Goal: Task Accomplishment & Management: Use online tool/utility

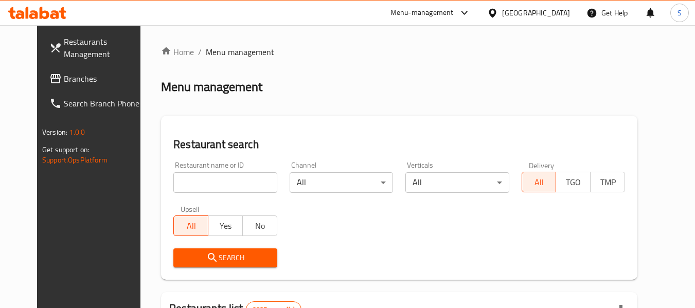
click at [173, 171] on div "Restaurant name or ID Restaurant name or ID" at bounding box center [224, 177] width 103 height 31
click at [175, 183] on input "search" at bounding box center [224, 182] width 103 height 21
paste input "645247"
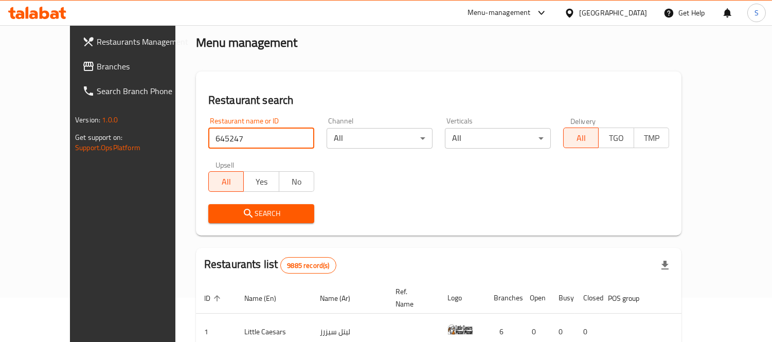
scroll to position [57, 0]
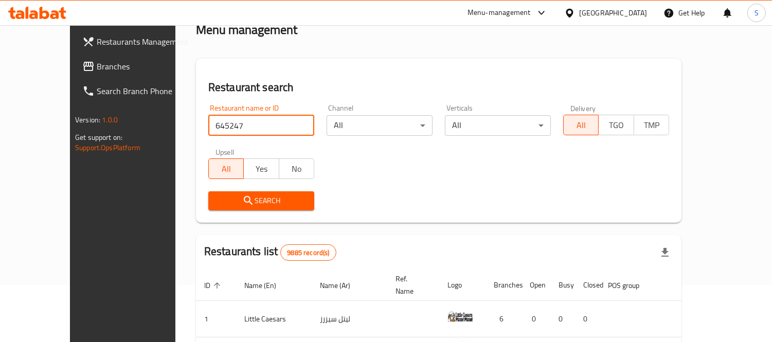
type input "645247"
click at [267, 108] on div "Restaurant name or ID 645247 Restaurant name or ID" at bounding box center [261, 119] width 106 height 31
click at [259, 114] on div "Restaurant name or ID 645247 Restaurant name or ID" at bounding box center [261, 119] width 106 height 31
click at [258, 120] on input "645247" at bounding box center [261, 125] width 106 height 21
click button "Search" at bounding box center [261, 200] width 106 height 19
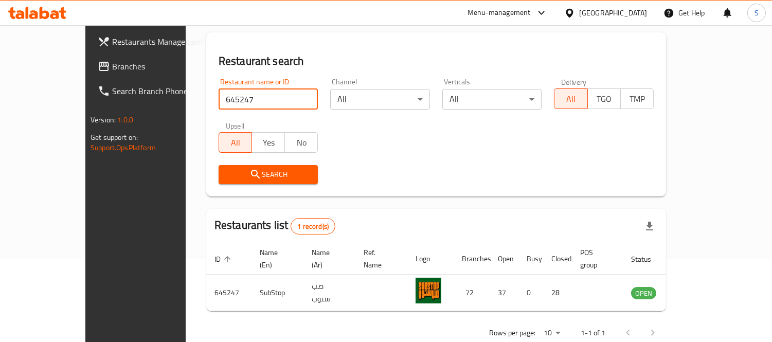
scroll to position [96, 0]
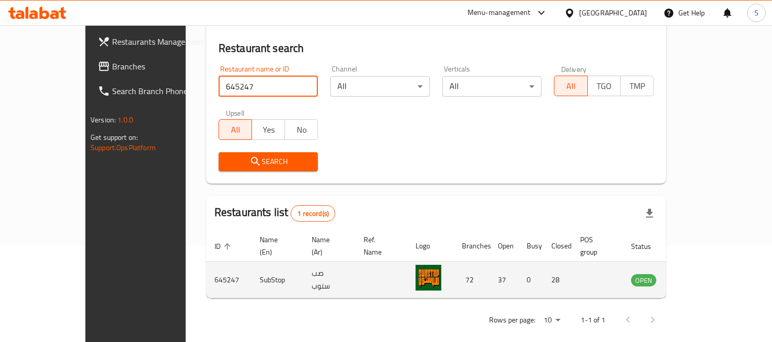
click at [695, 276] on icon "enhanced table" at bounding box center [691, 280] width 11 height 9
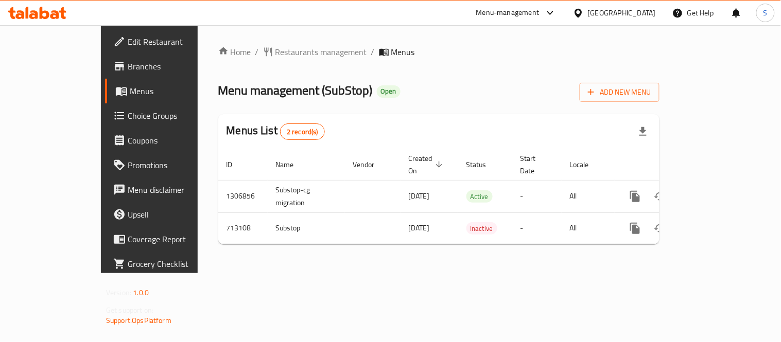
click at [128, 68] on span "Branches" at bounding box center [175, 66] width 95 height 12
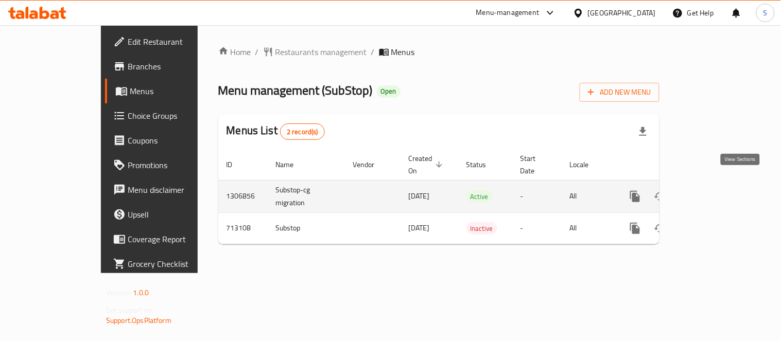
click at [715, 190] on icon "enhanced table" at bounding box center [709, 196] width 12 height 12
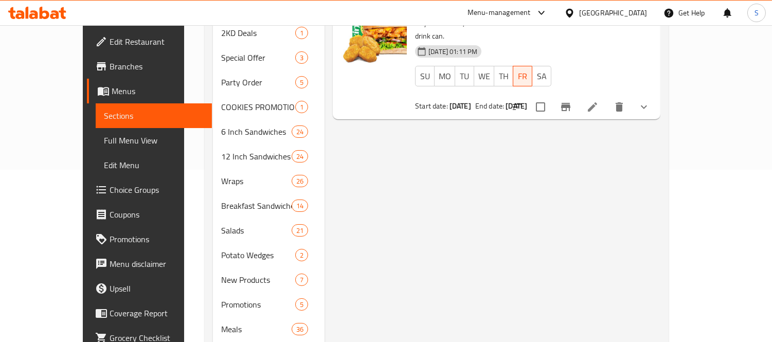
scroll to position [228, 0]
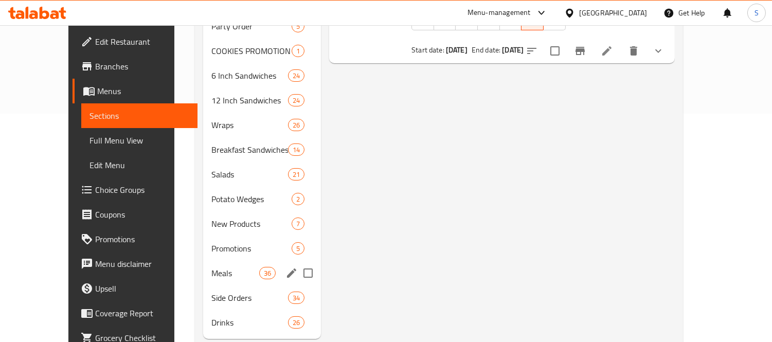
click at [212, 264] on div "Meals 36" at bounding box center [262, 273] width 118 height 25
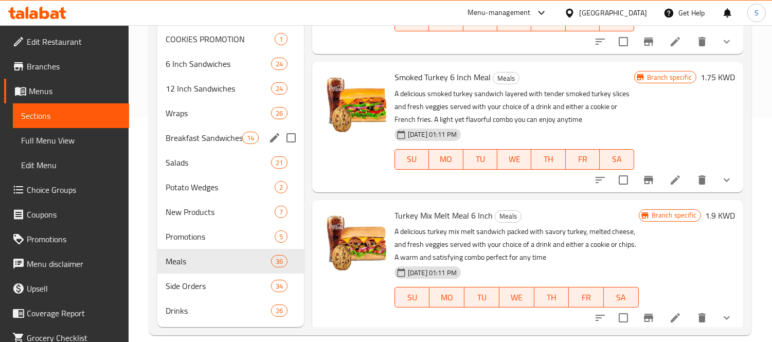
scroll to position [238, 0]
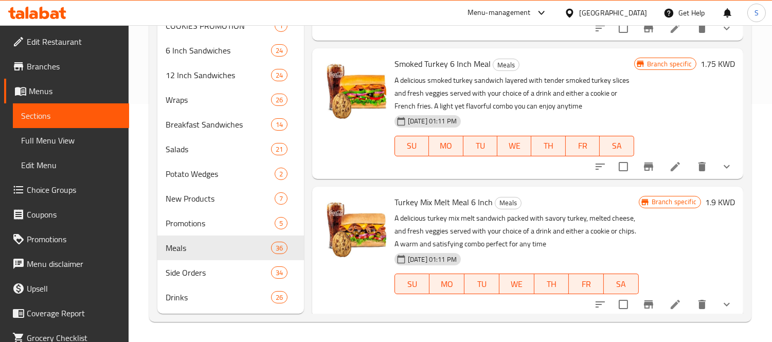
click at [315, 183] on div "Menu items Add Sort Manage items Pizza Sub Melt 6 Inch Meal Meals A delicious p…" at bounding box center [523, 95] width 439 height 437
click at [227, 243] on span "Meals" at bounding box center [204, 248] width 76 height 12
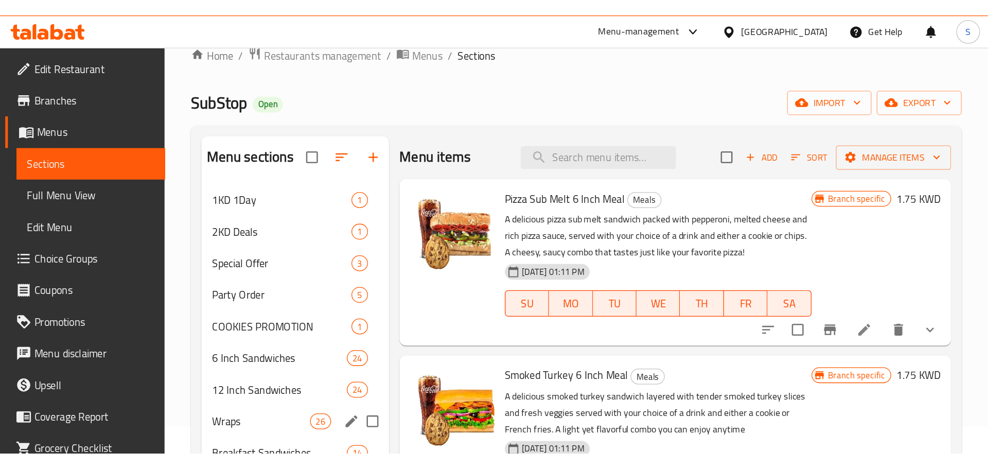
scroll to position [0, 0]
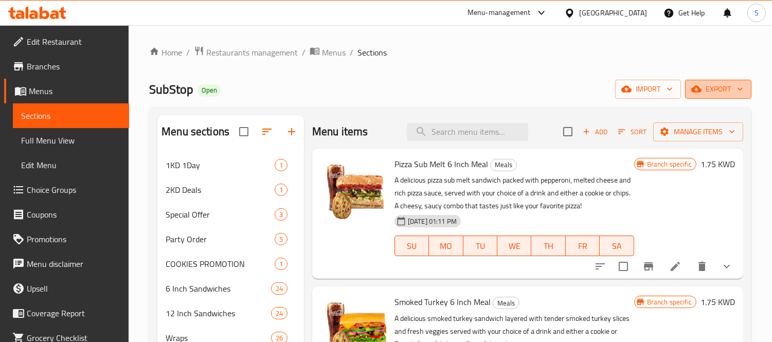
click at [703, 83] on span "export" at bounding box center [719, 89] width 50 height 13
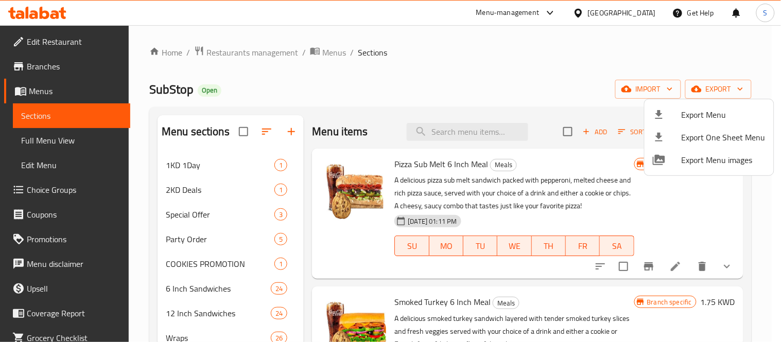
click at [643, 84] on div at bounding box center [390, 171] width 781 height 342
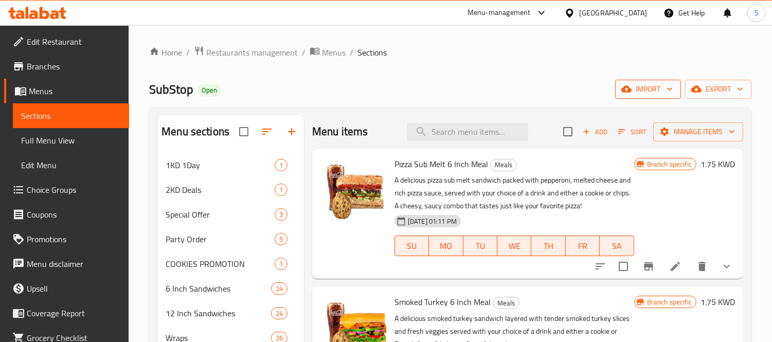
click at [644, 85] on span "import" at bounding box center [648, 89] width 49 height 13
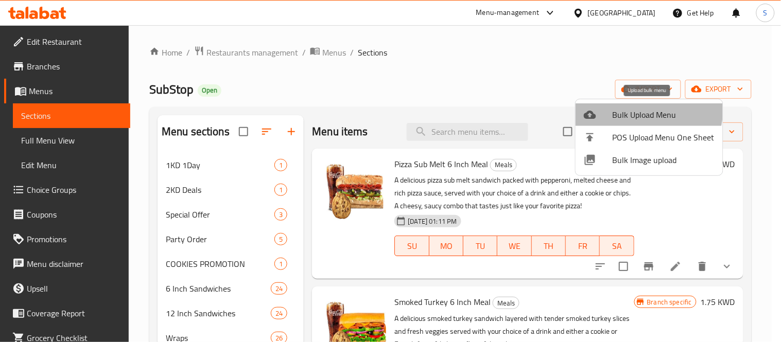
click at [631, 109] on span "Bulk Upload Menu" at bounding box center [663, 115] width 102 height 12
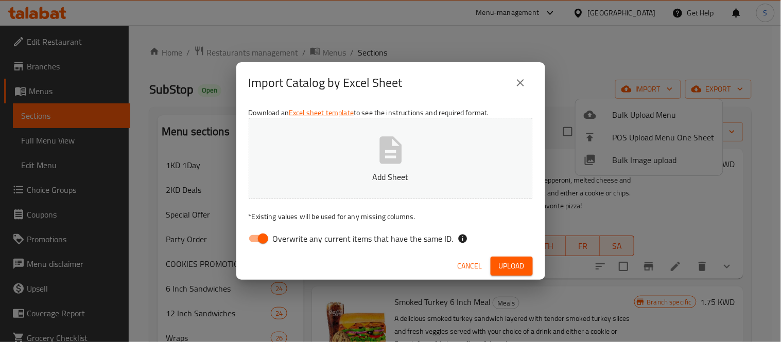
click at [404, 164] on icon "button" at bounding box center [390, 150] width 33 height 33
drag, startPoint x: 299, startPoint y: 239, endPoint x: 335, endPoint y: 244, distance: 36.5
click at [300, 239] on span "Overwrite any current items that have the same ID." at bounding box center [363, 239] width 181 height 12
click at [292, 239] on input "Overwrite any current items that have the same ID." at bounding box center [263, 239] width 59 height 20
checkbox input "false"
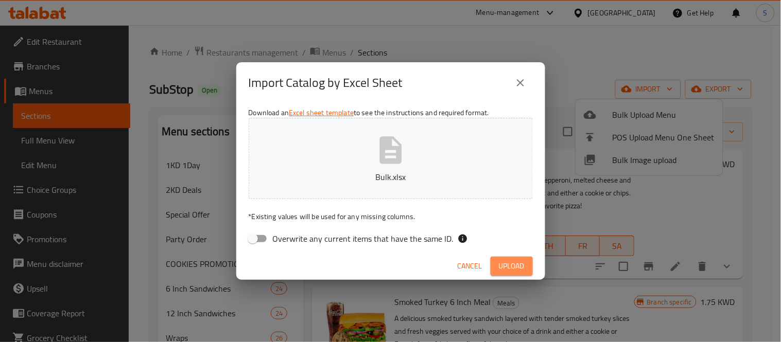
click at [520, 263] on span "Upload" at bounding box center [512, 266] width 26 height 13
click at [526, 261] on button "Upload" at bounding box center [511, 266] width 42 height 19
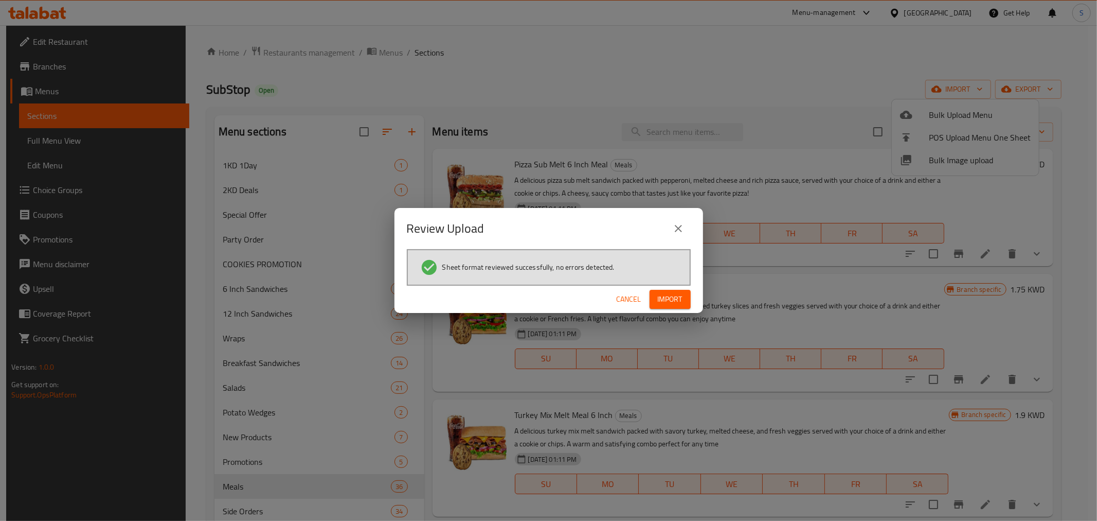
drag, startPoint x: 665, startPoint y: 295, endPoint x: 683, endPoint y: 291, distance: 19.0
click at [664, 295] on span "Import" at bounding box center [670, 299] width 25 height 13
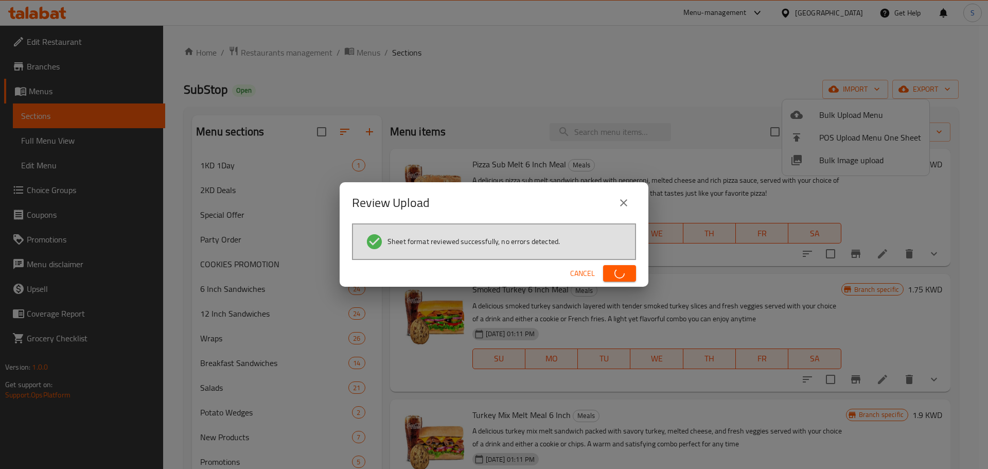
drag, startPoint x: 1058, startPoint y: 2, endPoint x: 567, endPoint y: 208, distance: 532.4
click at [567, 208] on div "Review Upload" at bounding box center [494, 202] width 284 height 25
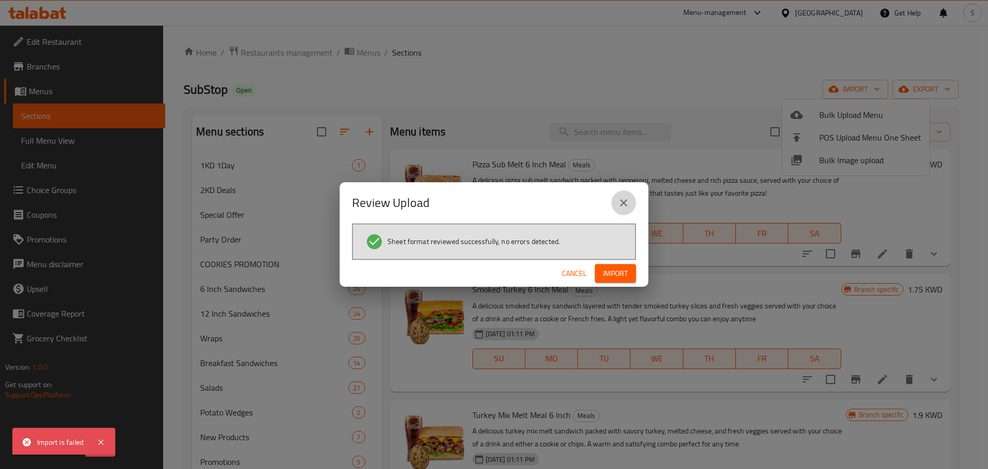
click at [630, 200] on button "close" at bounding box center [623, 202] width 25 height 25
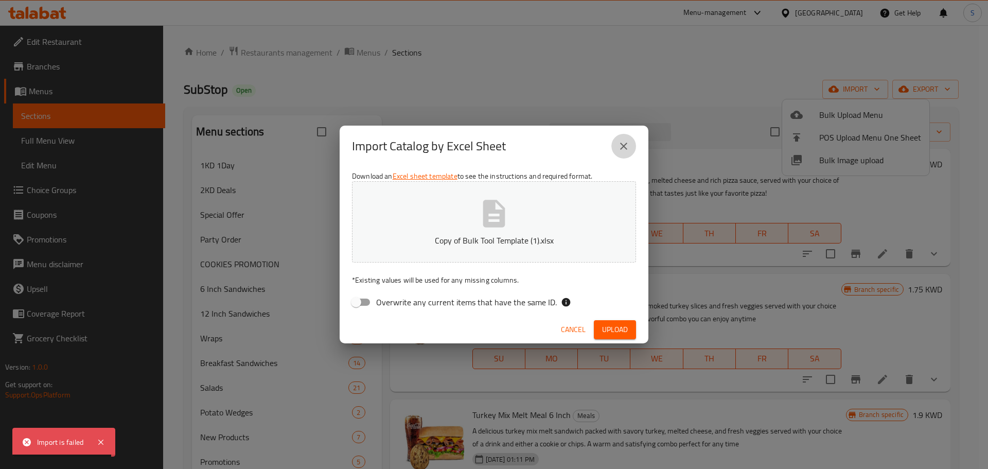
click at [625, 145] on icon "close" at bounding box center [623, 146] width 7 height 7
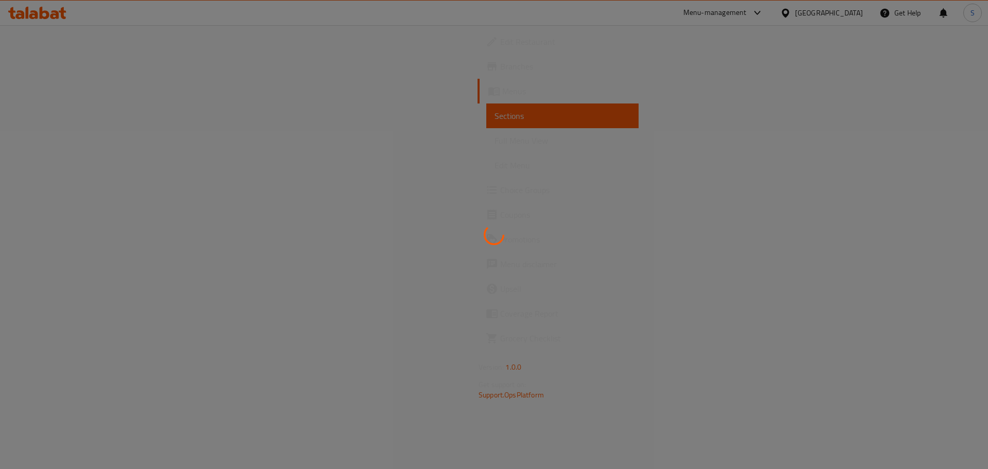
click at [206, 24] on div at bounding box center [494, 234] width 988 height 469
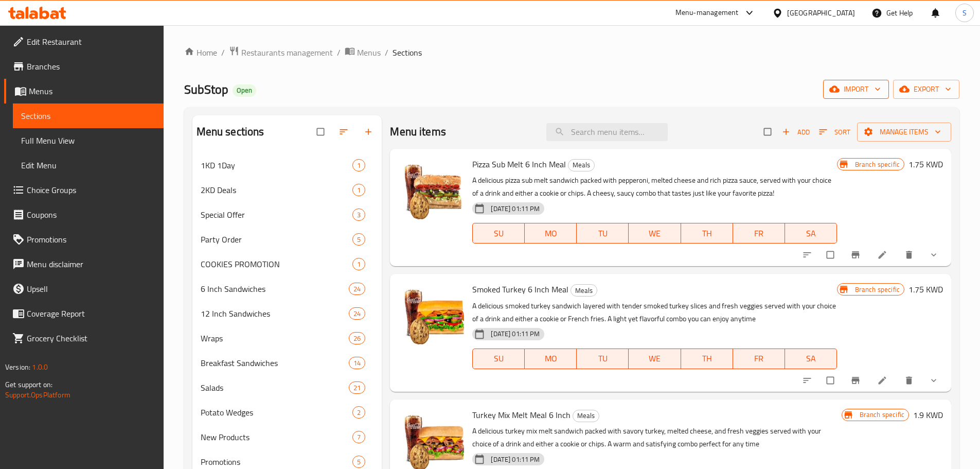
click at [857, 92] on span "import" at bounding box center [855, 89] width 49 height 13
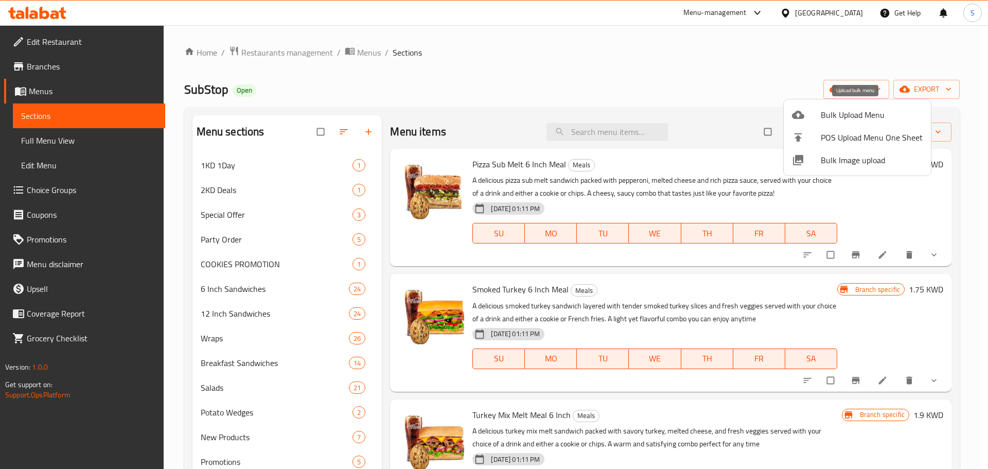
click at [823, 117] on span "Bulk Upload Menu" at bounding box center [872, 115] width 102 height 12
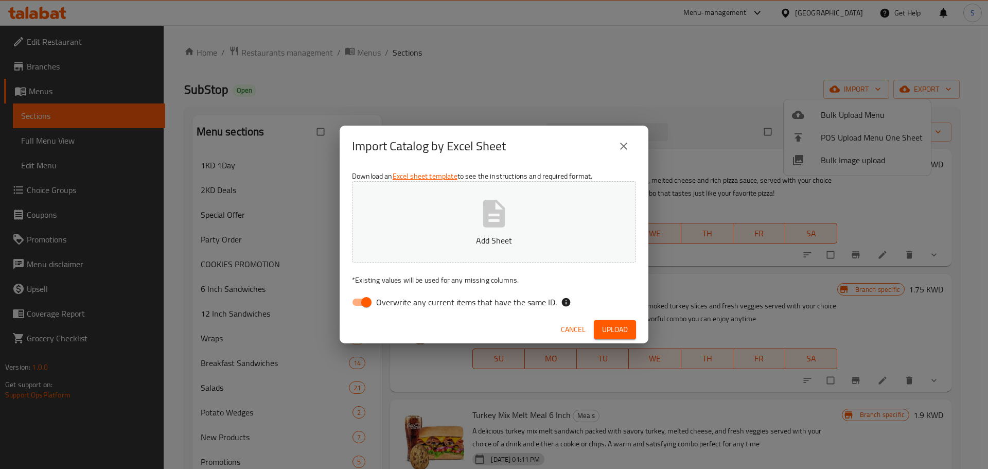
click at [400, 304] on span "Overwrite any current items that have the same ID." at bounding box center [466, 302] width 181 height 12
click at [396, 304] on input "Overwrite any current items that have the same ID." at bounding box center [366, 302] width 59 height 20
checkbox input "false"
click at [462, 251] on button "Add Sheet" at bounding box center [494, 221] width 284 height 81
click at [617, 321] on button "Upload" at bounding box center [615, 329] width 42 height 19
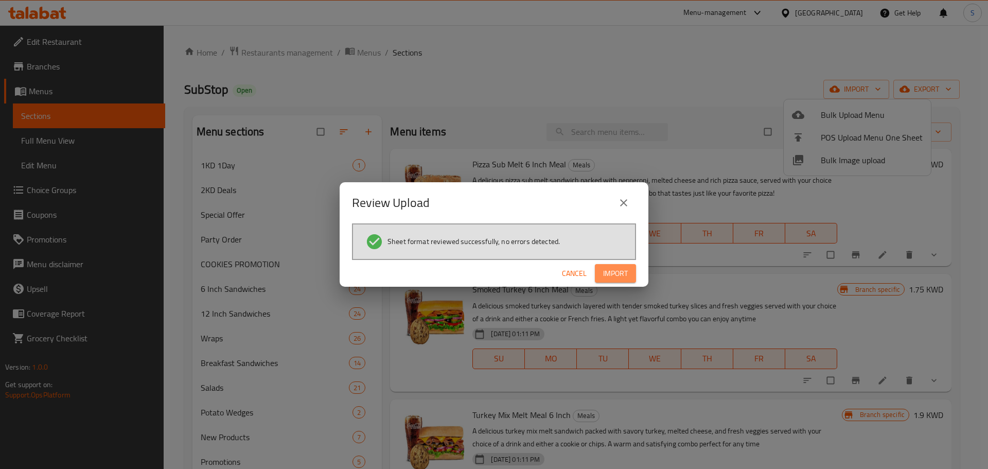
click at [611, 271] on span "Import" at bounding box center [615, 273] width 25 height 13
click at [616, 270] on span "Import" at bounding box center [615, 273] width 25 height 13
click at [279, 61] on div "Review Upload Sheet format reviewed successfully, no errors detected. Cancel Im…" at bounding box center [494, 234] width 988 height 469
click at [616, 194] on button "close" at bounding box center [623, 202] width 25 height 25
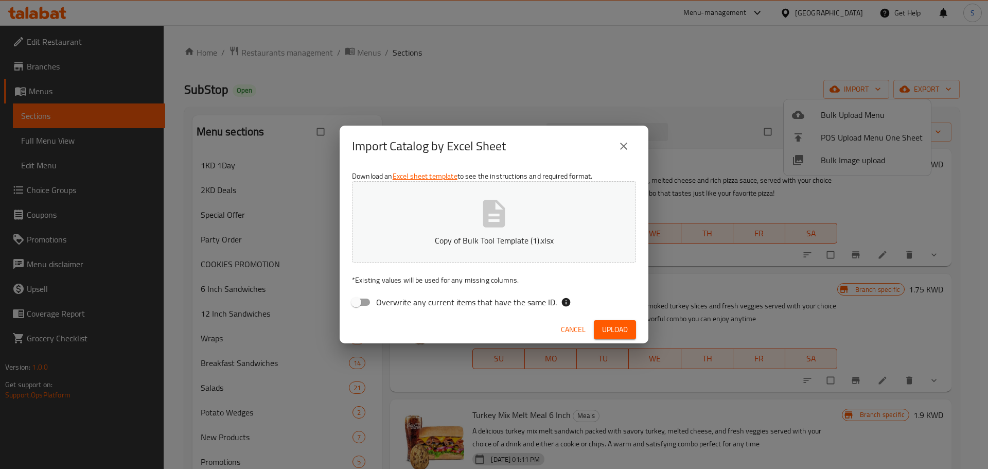
click at [632, 144] on button "close" at bounding box center [623, 146] width 25 height 25
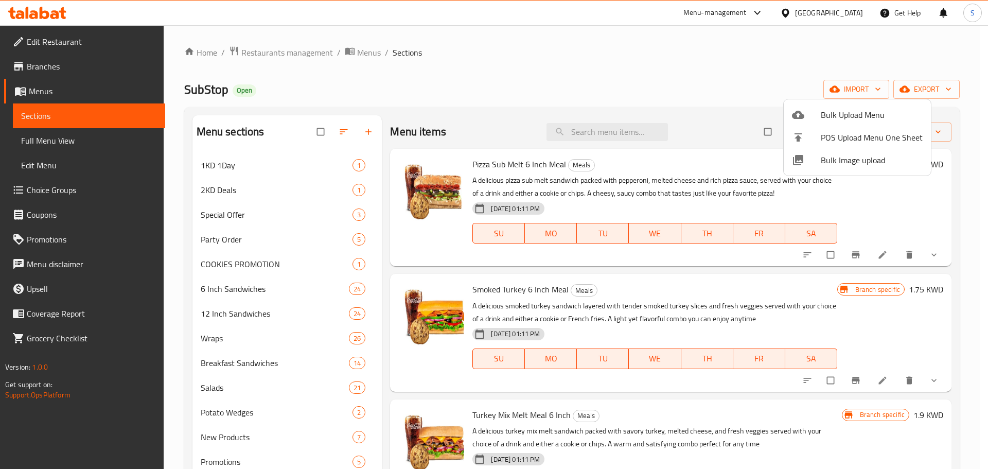
click at [94, 187] on div at bounding box center [494, 234] width 988 height 469
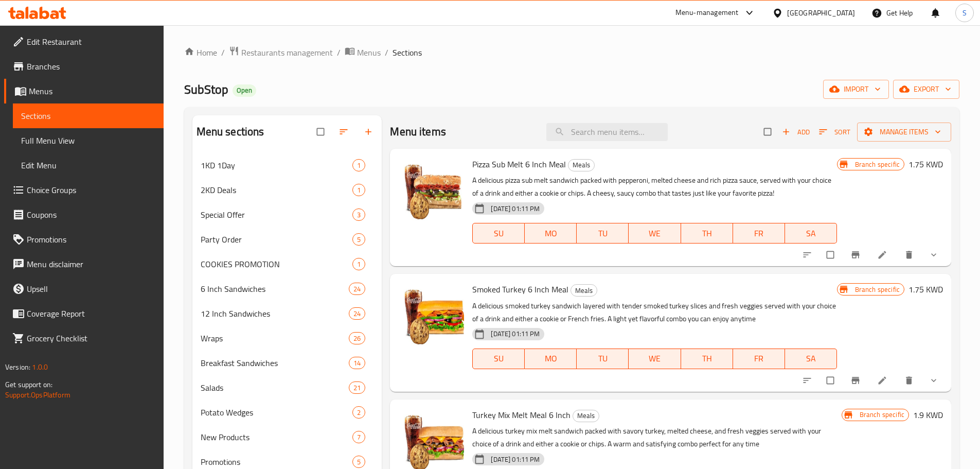
click at [80, 191] on span "Choice Groups" at bounding box center [91, 190] width 129 height 12
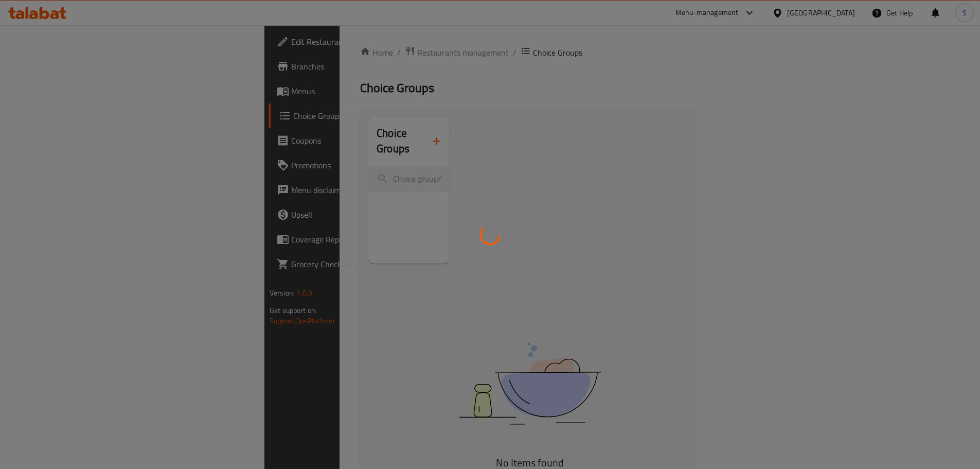
drag, startPoint x: 82, startPoint y: 93, endPoint x: 80, endPoint y: 99, distance: 6.4
click at [82, 93] on div at bounding box center [490, 234] width 980 height 469
click at [80, 99] on div at bounding box center [490, 234] width 980 height 469
click at [84, 89] on div at bounding box center [490, 234] width 980 height 469
click at [92, 70] on div at bounding box center [490, 234] width 980 height 469
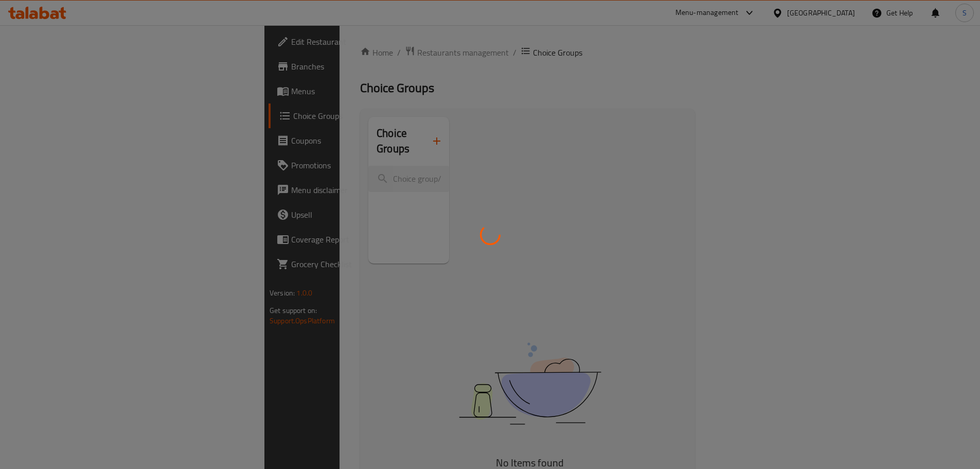
click at [92, 70] on div at bounding box center [490, 234] width 980 height 469
click at [92, 69] on div at bounding box center [490, 234] width 980 height 469
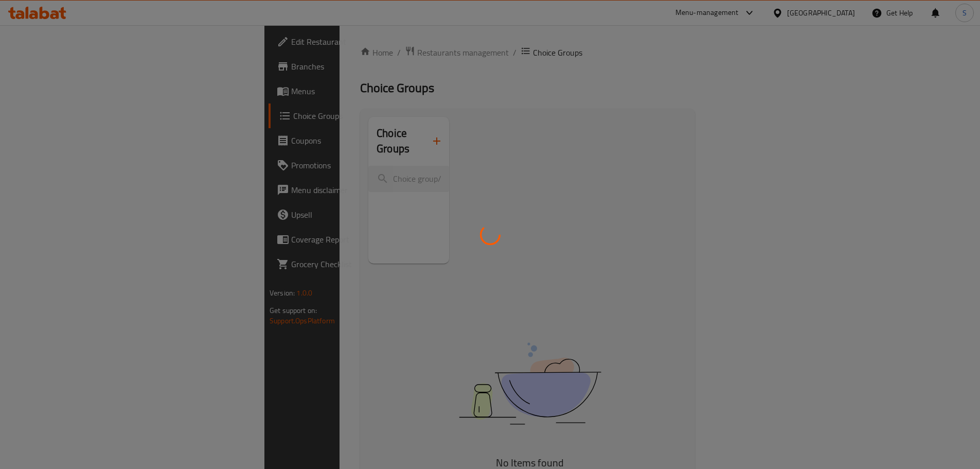
click at [92, 69] on div at bounding box center [490, 234] width 980 height 469
click at [96, 82] on div at bounding box center [490, 234] width 980 height 469
click at [96, 75] on div at bounding box center [490, 234] width 980 height 469
click at [97, 69] on div at bounding box center [490, 234] width 980 height 469
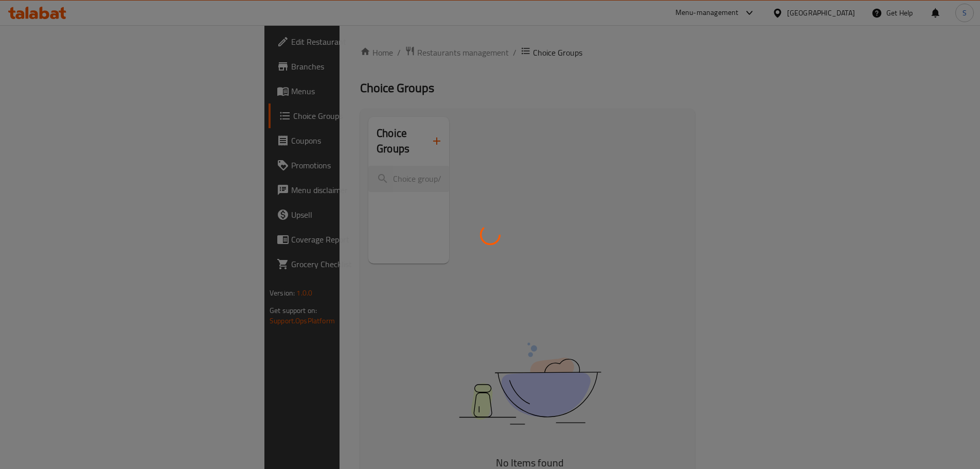
click at [98, 69] on div at bounding box center [490, 234] width 980 height 469
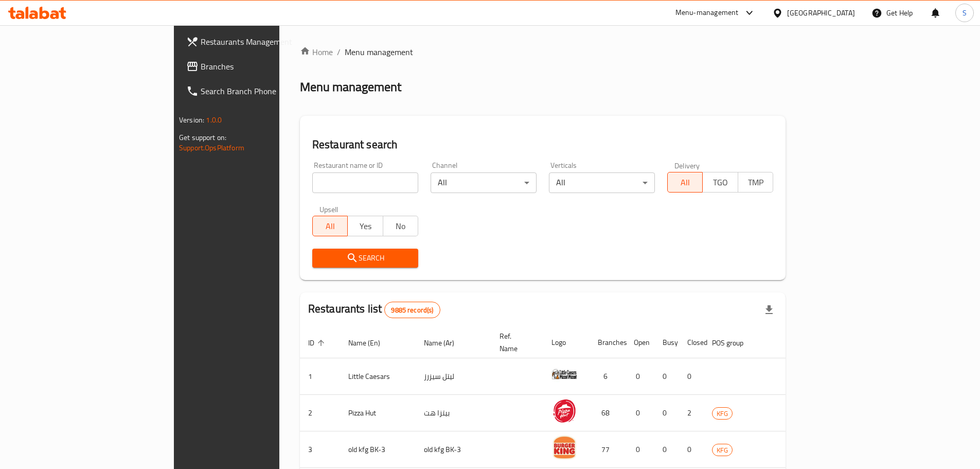
click at [178, 74] on link "Branches" at bounding box center [257, 66] width 159 height 25
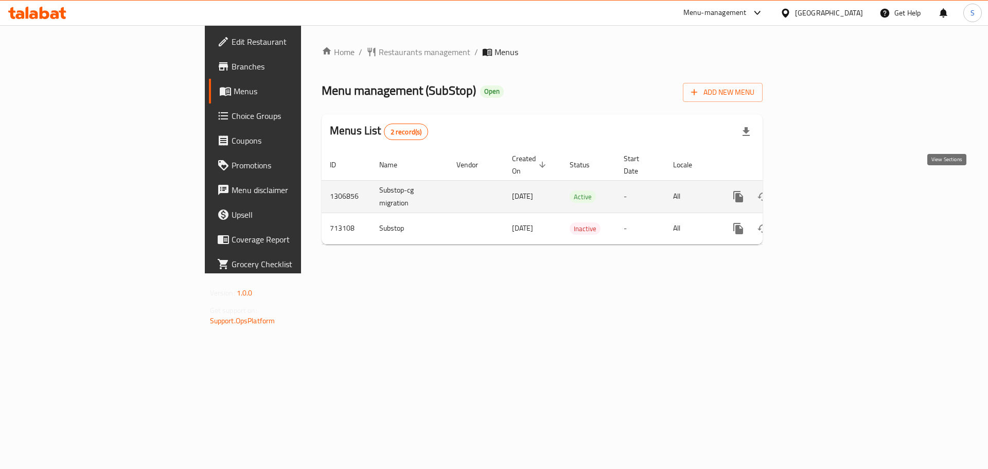
click at [819, 190] on icon "enhanced table" at bounding box center [812, 196] width 12 height 12
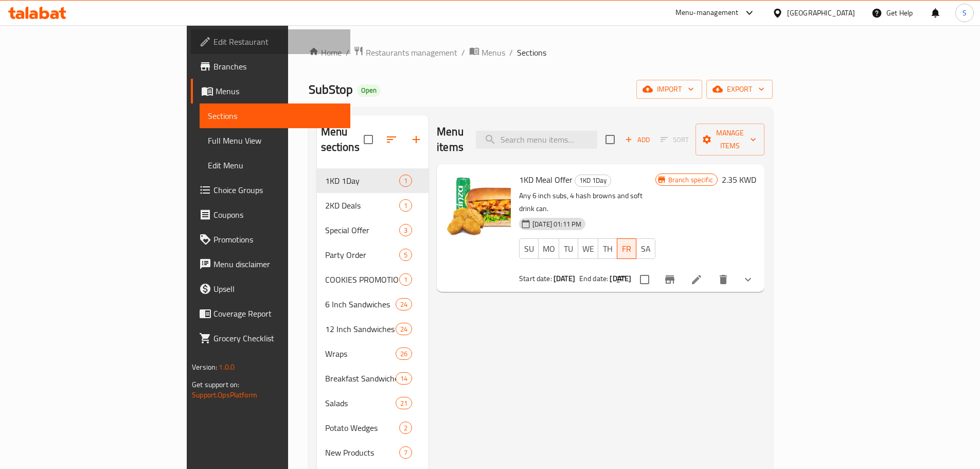
click at [214, 44] on span "Edit Restaurant" at bounding box center [278, 42] width 129 height 12
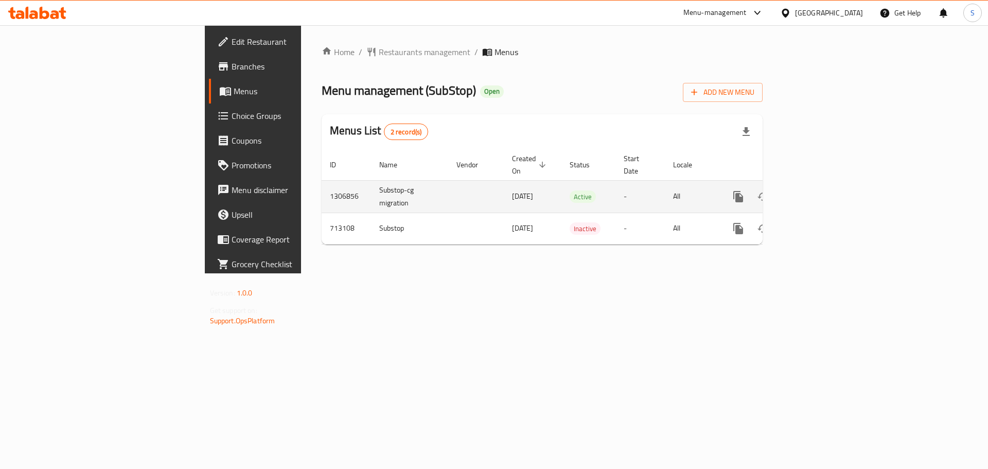
click at [819, 190] on icon "enhanced table" at bounding box center [812, 196] width 12 height 12
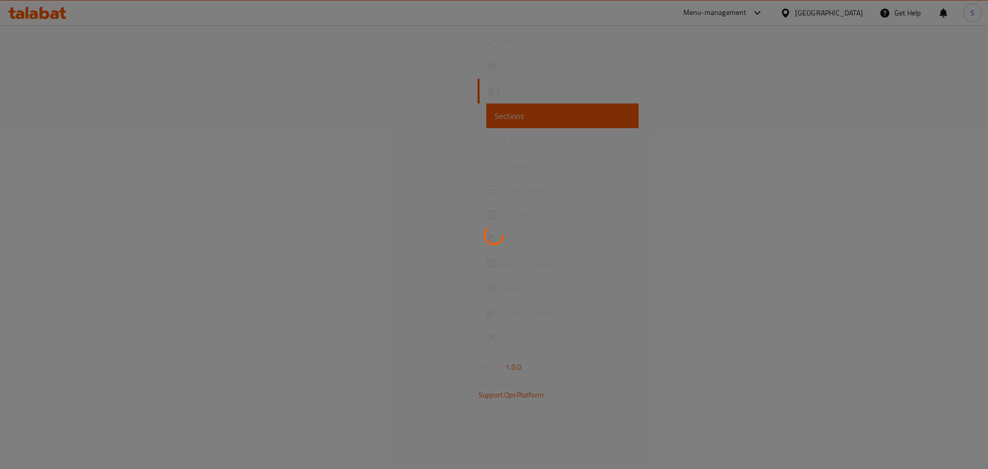
click at [78, 68] on div at bounding box center [494, 234] width 988 height 469
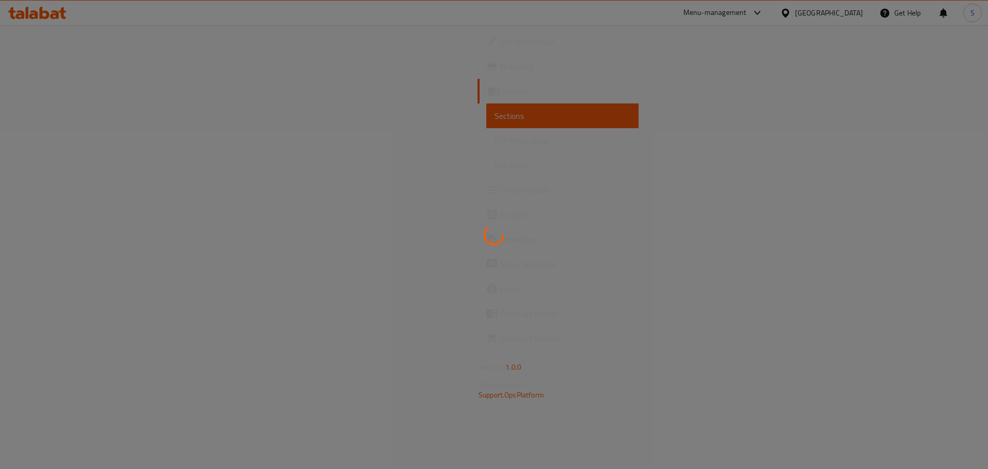
click at [78, 68] on div at bounding box center [494, 234] width 988 height 469
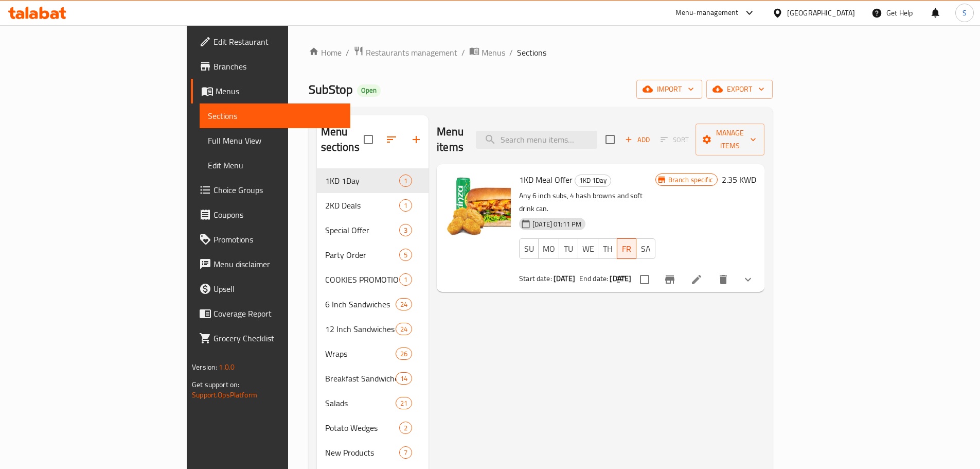
click at [214, 68] on span "Branches" at bounding box center [278, 66] width 129 height 12
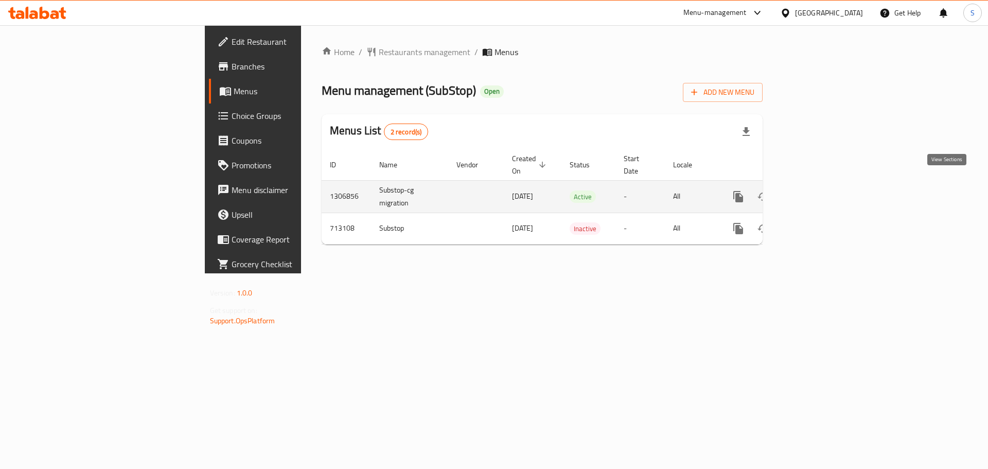
click at [825, 184] on link "enhanced table" at bounding box center [812, 196] width 25 height 25
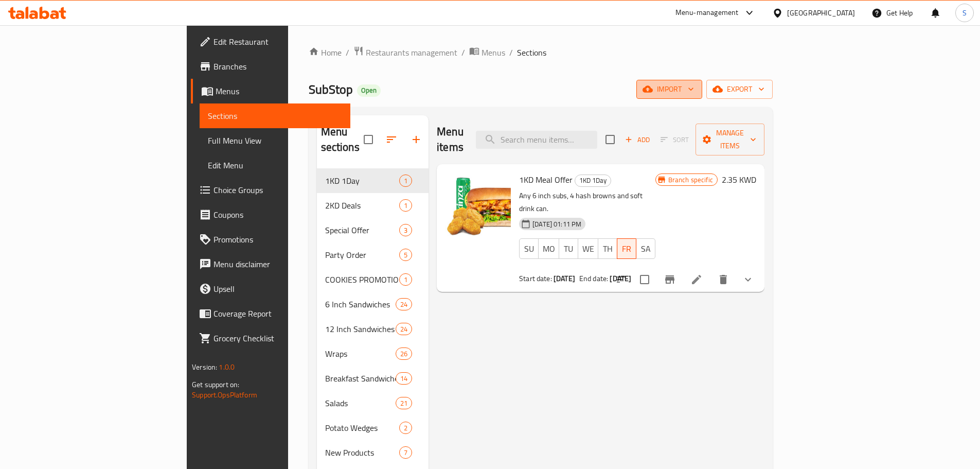
click at [702, 97] on button "import" at bounding box center [669, 89] width 66 height 19
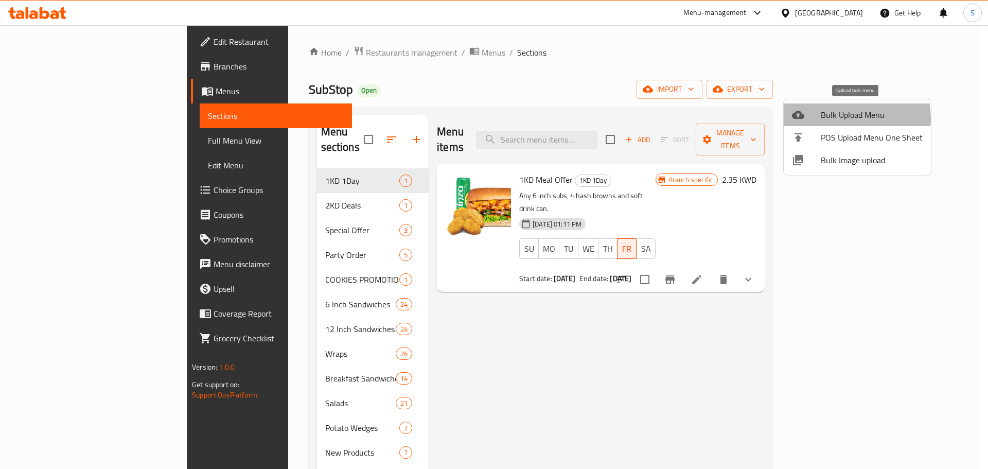
click at [829, 119] on span "Bulk Upload Menu" at bounding box center [872, 115] width 102 height 12
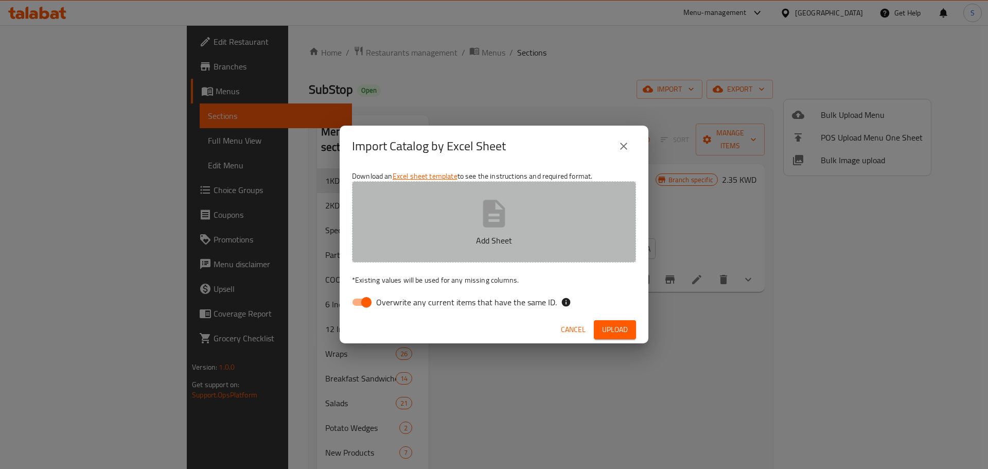
click at [455, 226] on button "Add Sheet" at bounding box center [494, 221] width 284 height 81
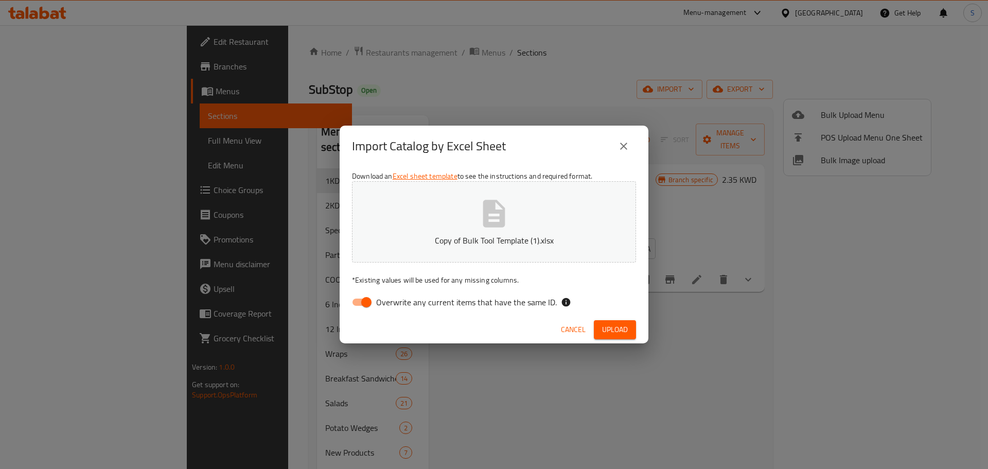
click at [360, 302] on input "Overwrite any current items that have the same ID." at bounding box center [366, 302] width 59 height 20
checkbox input "false"
click at [614, 331] on span "Upload" at bounding box center [615, 329] width 26 height 13
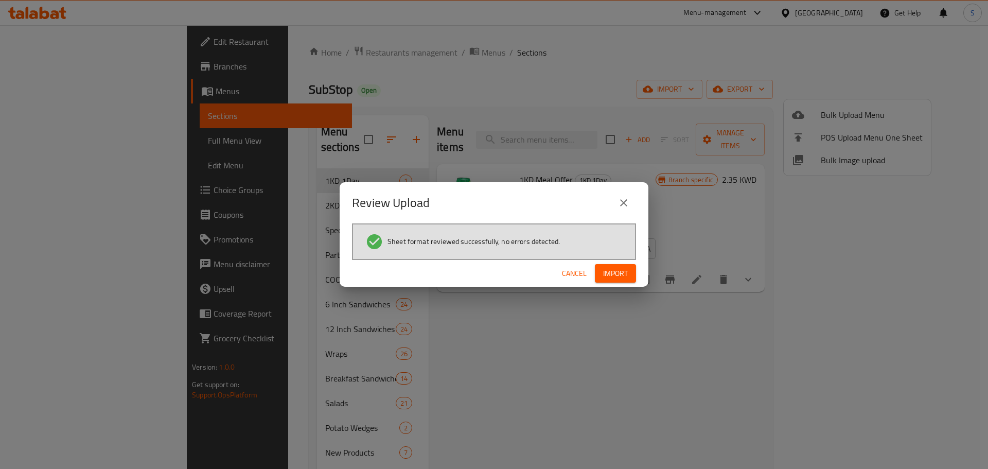
click at [622, 277] on span "Import" at bounding box center [615, 273] width 25 height 13
click at [627, 197] on icon "close" at bounding box center [623, 203] width 12 height 12
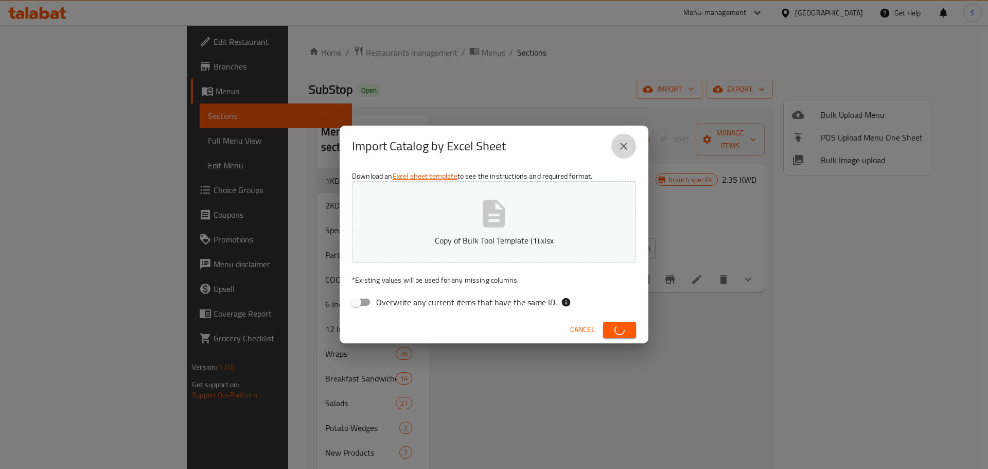
click at [625, 140] on icon "close" at bounding box center [623, 146] width 12 height 12
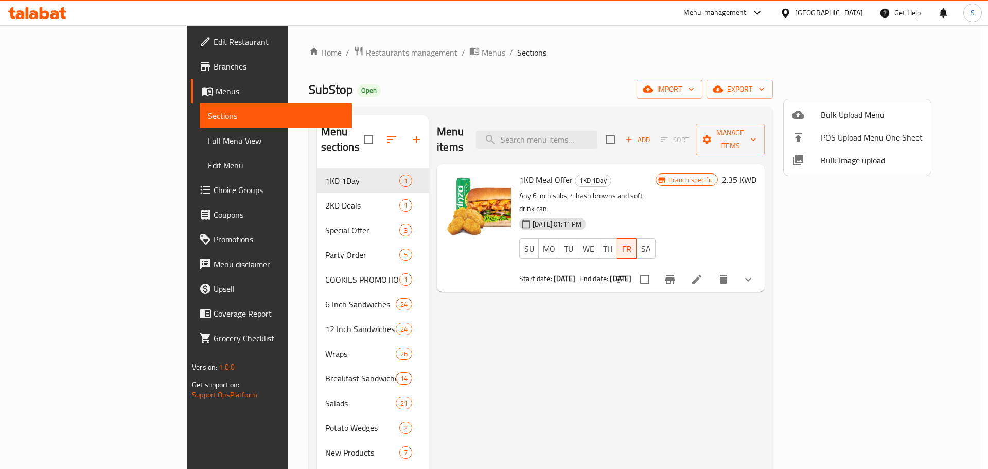
click at [827, 120] on span "Bulk Upload Menu" at bounding box center [872, 115] width 102 height 12
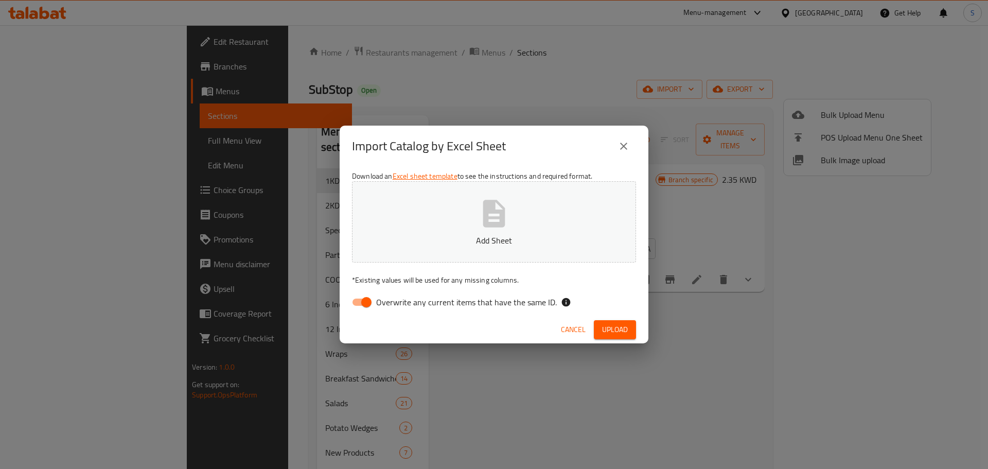
drag, startPoint x: 396, startPoint y: 317, endPoint x: 401, endPoint y: 306, distance: 12.2
click at [396, 316] on div "Cancel Upload" at bounding box center [494, 329] width 309 height 27
click at [402, 302] on span "Overwrite any current items that have the same ID." at bounding box center [466, 302] width 181 height 12
click at [396, 302] on input "Overwrite any current items that have the same ID." at bounding box center [366, 302] width 59 height 20
checkbox input "false"
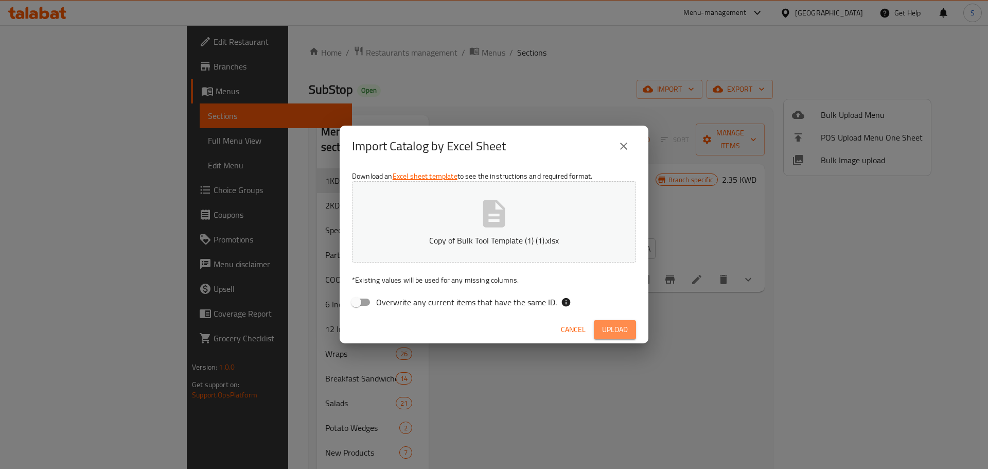
click at [600, 329] on button "Upload" at bounding box center [615, 329] width 42 height 19
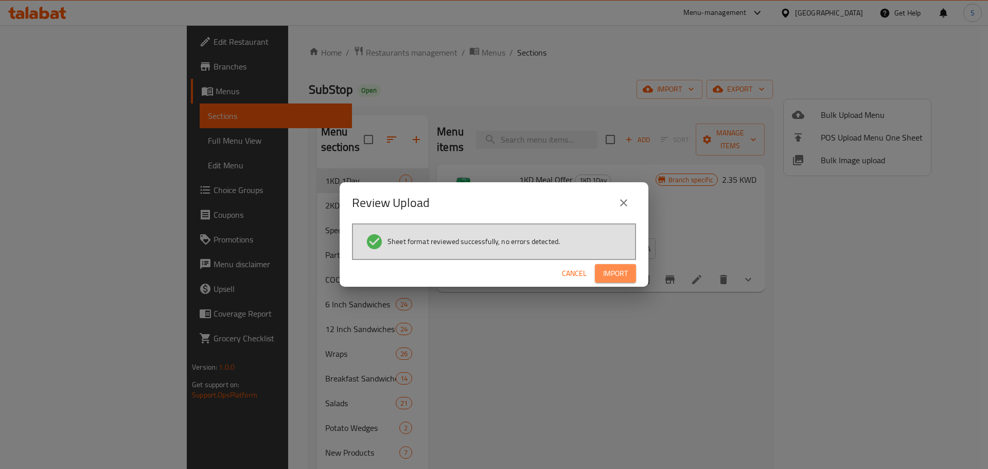
click at [612, 264] on button "Import" at bounding box center [615, 273] width 41 height 19
click at [612, 421] on div "Review Upload Sheet format reviewed successfully, no errors detected. Cancel Im…" at bounding box center [494, 234] width 988 height 469
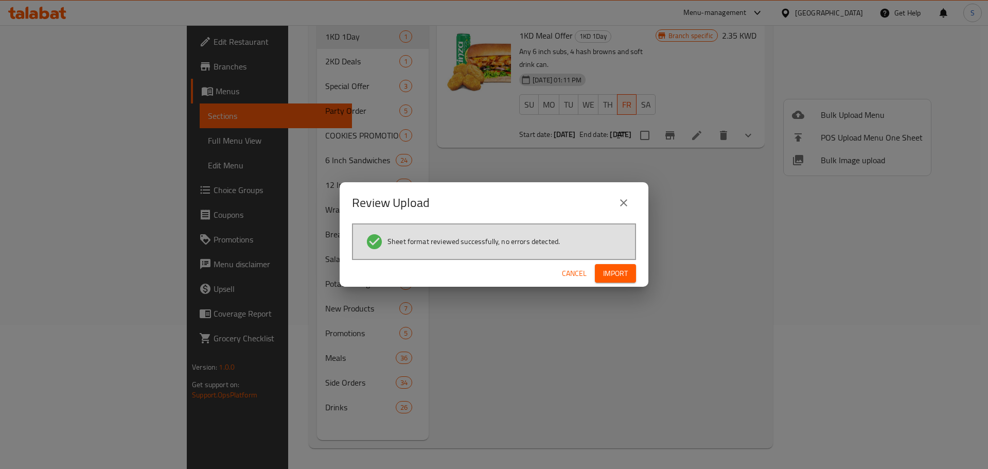
click at [608, 282] on button "Import" at bounding box center [615, 273] width 41 height 19
click at [608, 268] on span "Import" at bounding box center [615, 273] width 25 height 13
click at [626, 205] on icon "close" at bounding box center [623, 202] width 7 height 7
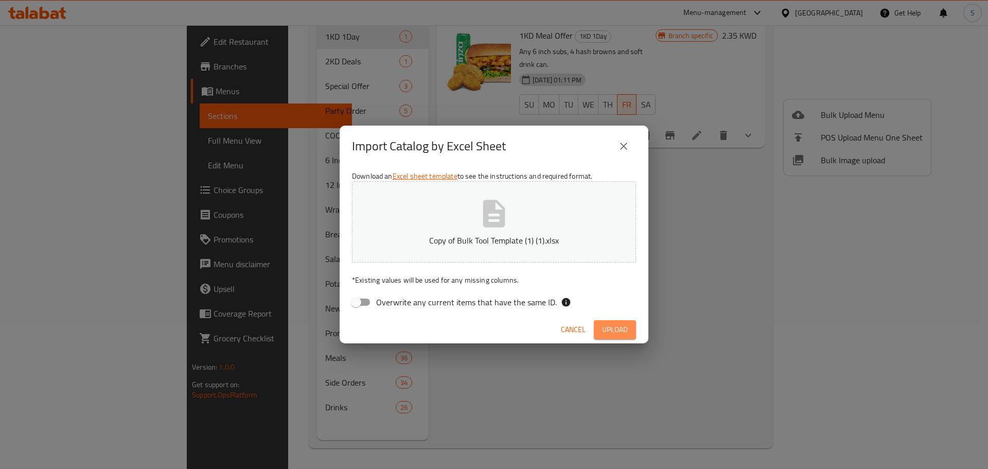
click at [610, 322] on button "Upload" at bounding box center [615, 329] width 42 height 19
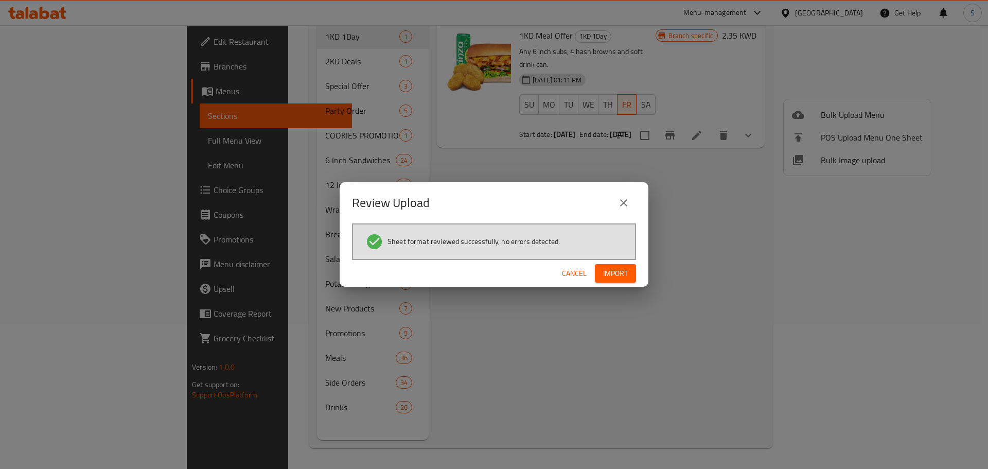
click at [622, 269] on span "Import" at bounding box center [615, 273] width 25 height 13
click at [621, 202] on icon "close" at bounding box center [623, 203] width 12 height 12
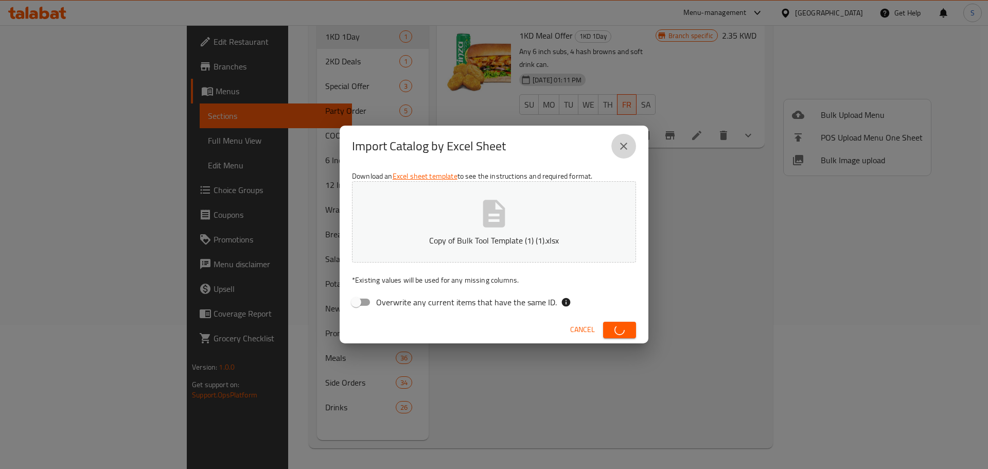
click at [628, 143] on icon "close" at bounding box center [623, 146] width 12 height 12
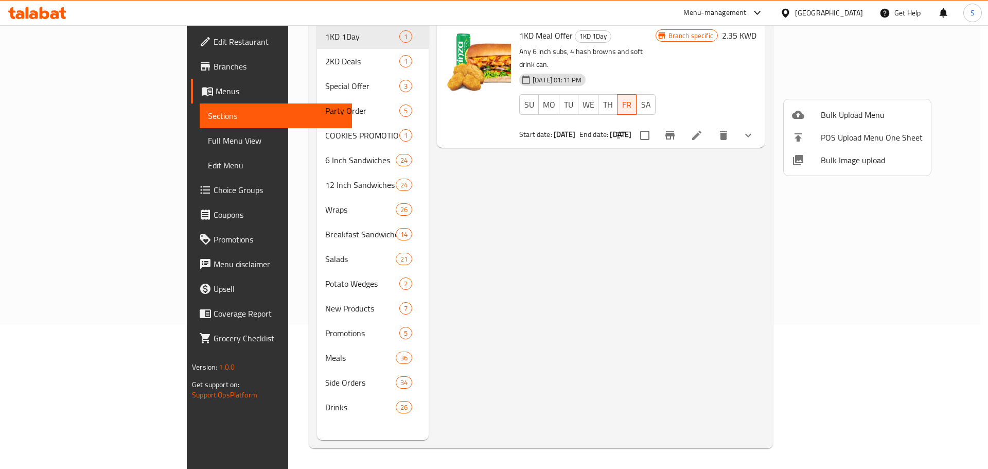
drag, startPoint x: 721, startPoint y: 205, endPoint x: 716, endPoint y: 209, distance: 6.3
click at [721, 206] on div at bounding box center [494, 234] width 988 height 469
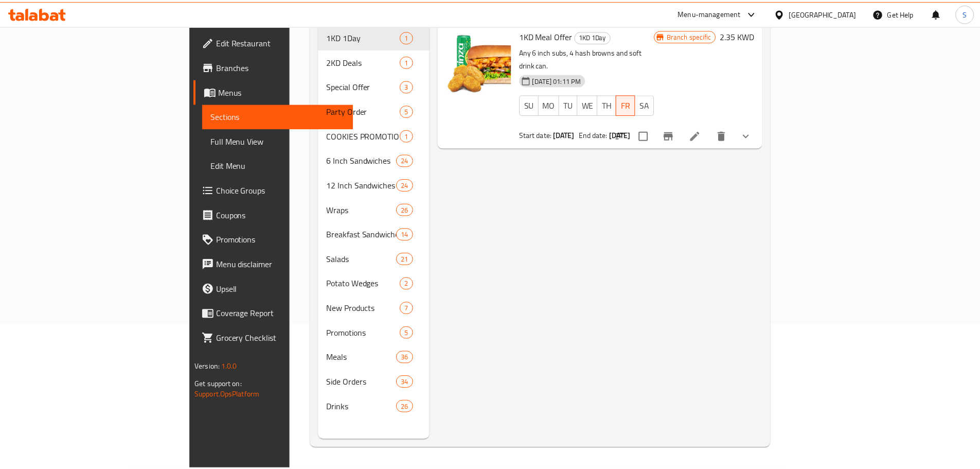
scroll to position [0, 0]
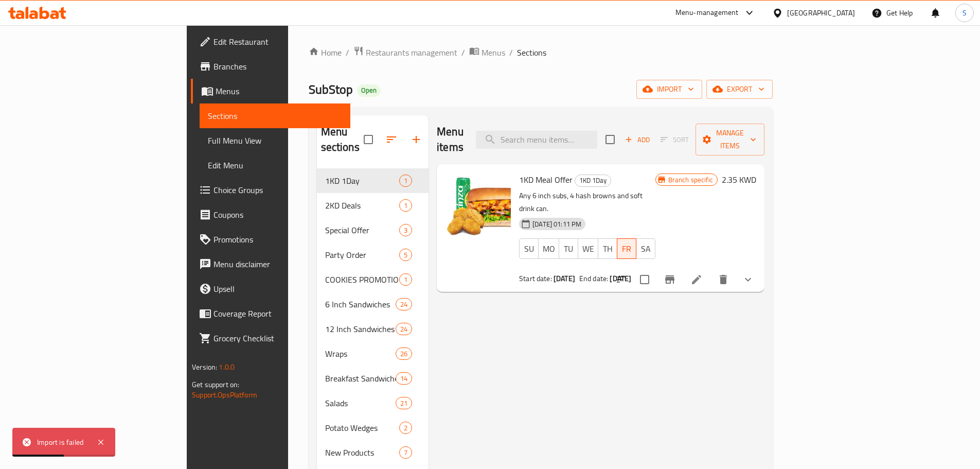
click at [482, 96] on div "SubStop Open import export" at bounding box center [541, 89] width 464 height 19
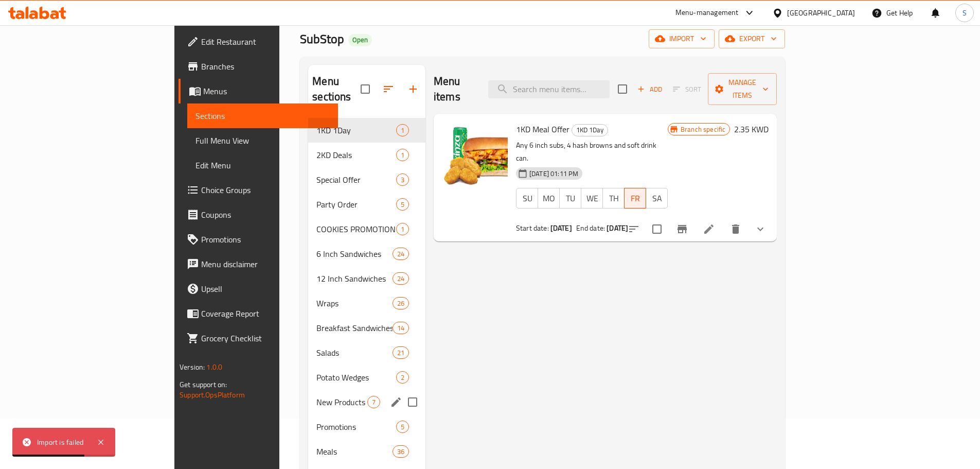
scroll to position [144, 0]
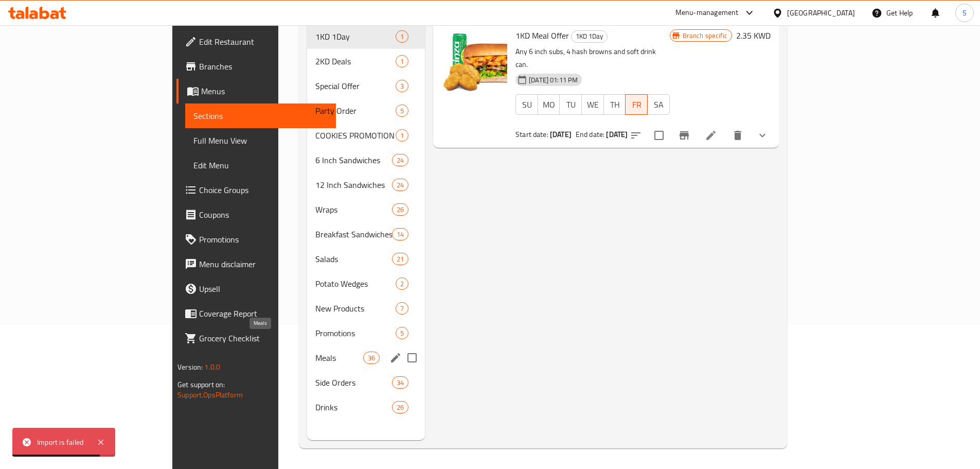
click at [315, 351] on span "Meals" at bounding box center [339, 357] width 48 height 12
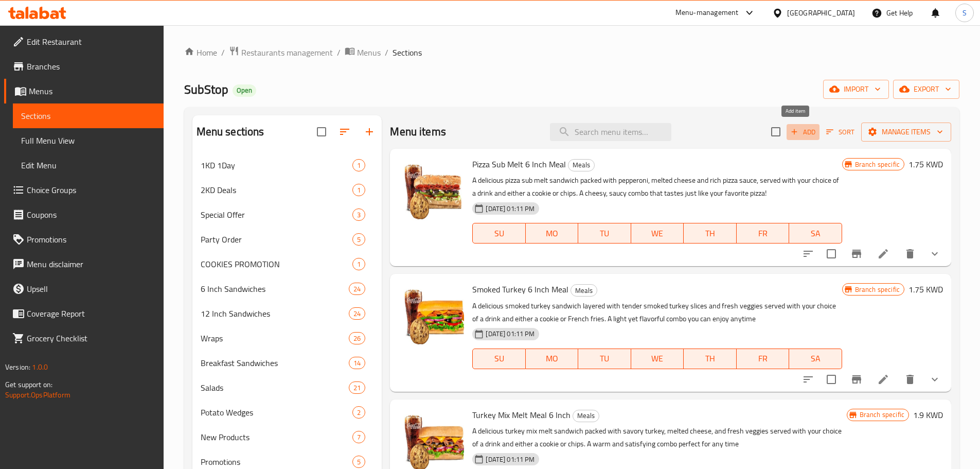
click at [790, 129] on icon "button" at bounding box center [794, 131] width 9 height 9
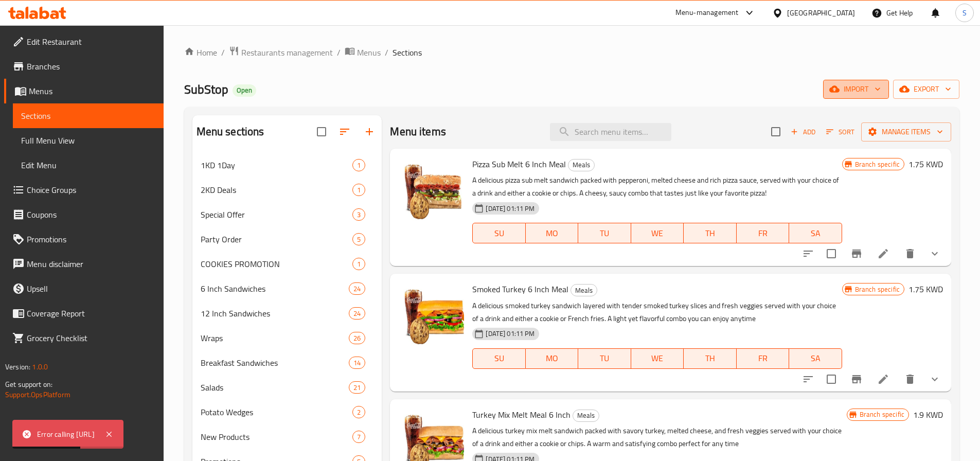
click at [859, 82] on button "import" at bounding box center [856, 89] width 66 height 19
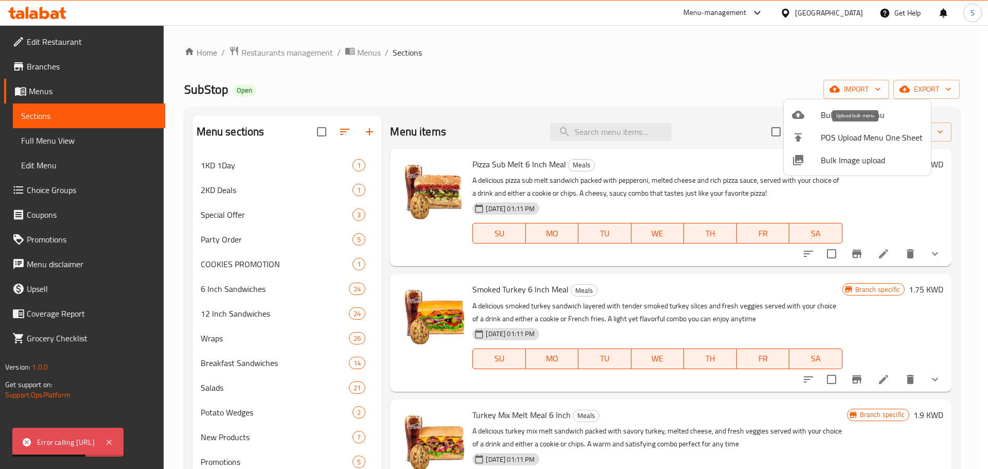
click at [827, 113] on span "Bulk Upload Menu" at bounding box center [872, 115] width 102 height 12
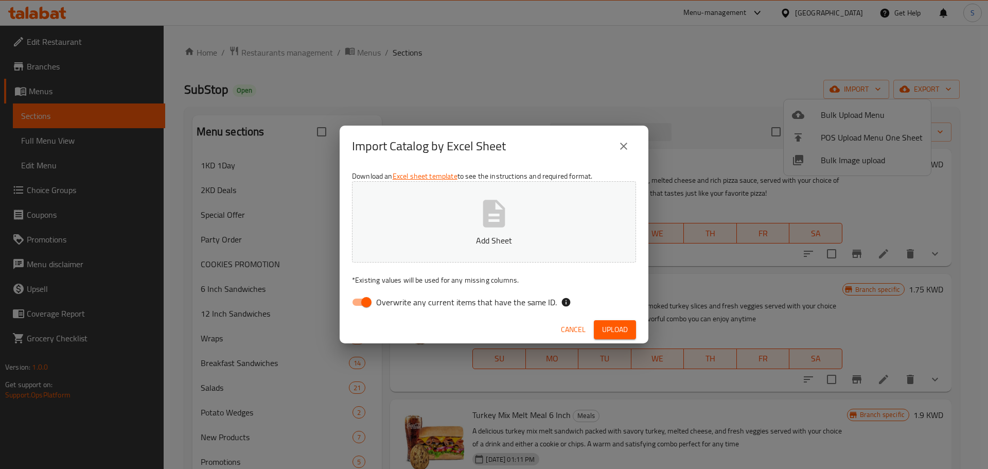
click at [441, 270] on div "Download an Excel sheet template to see the instructions and required format. A…" at bounding box center [494, 241] width 309 height 149
click at [455, 245] on p "Add Sheet" at bounding box center [494, 240] width 252 height 12
click at [368, 306] on input "Overwrite any current items that have the same ID." at bounding box center [366, 302] width 59 height 20
checkbox input "false"
click at [602, 328] on span "Upload" at bounding box center [615, 329] width 26 height 13
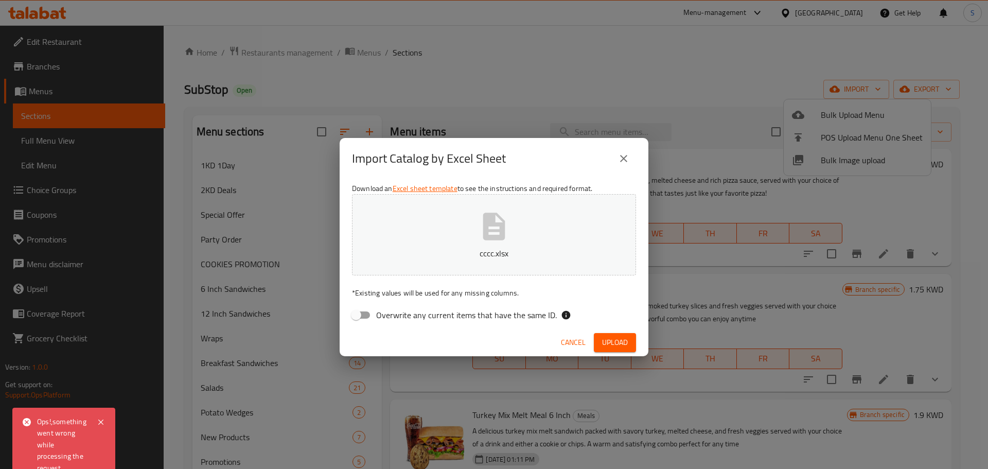
scroll to position [144, 0]
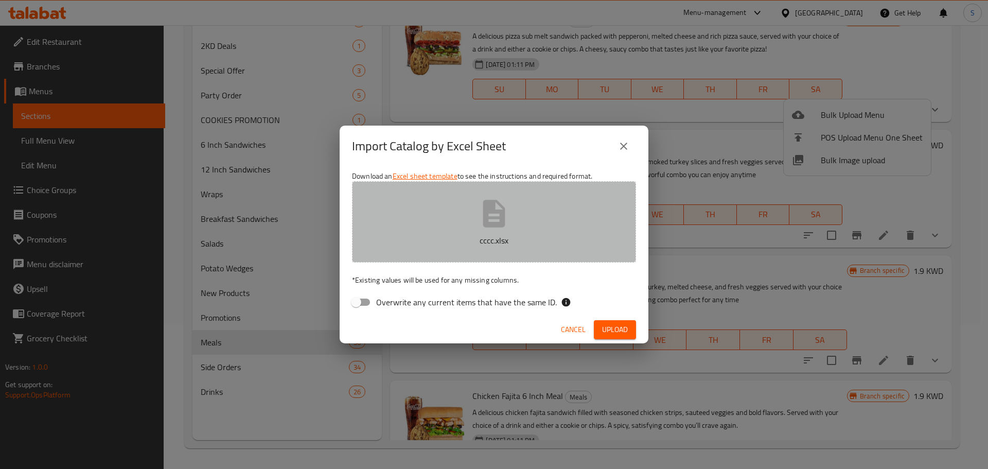
click at [509, 244] on p "cccc.xlsx" at bounding box center [494, 240] width 252 height 12
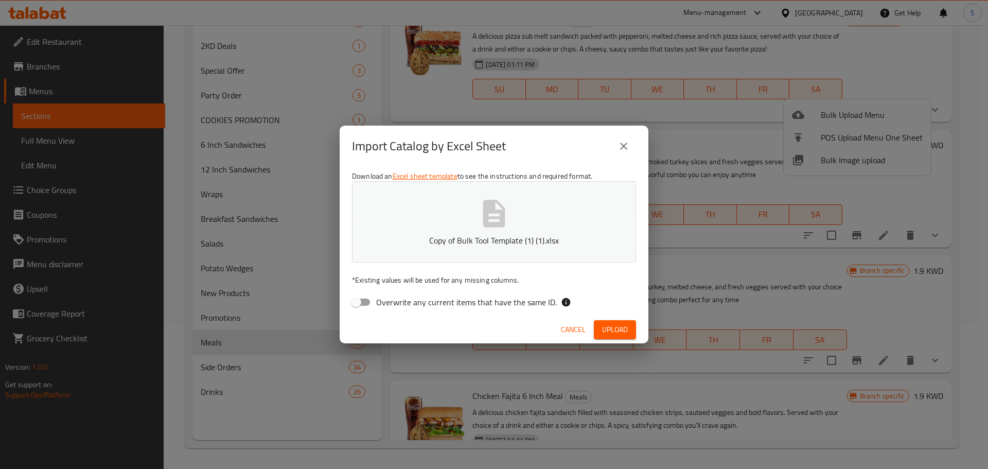
click at [611, 326] on span "Upload" at bounding box center [615, 329] width 26 height 13
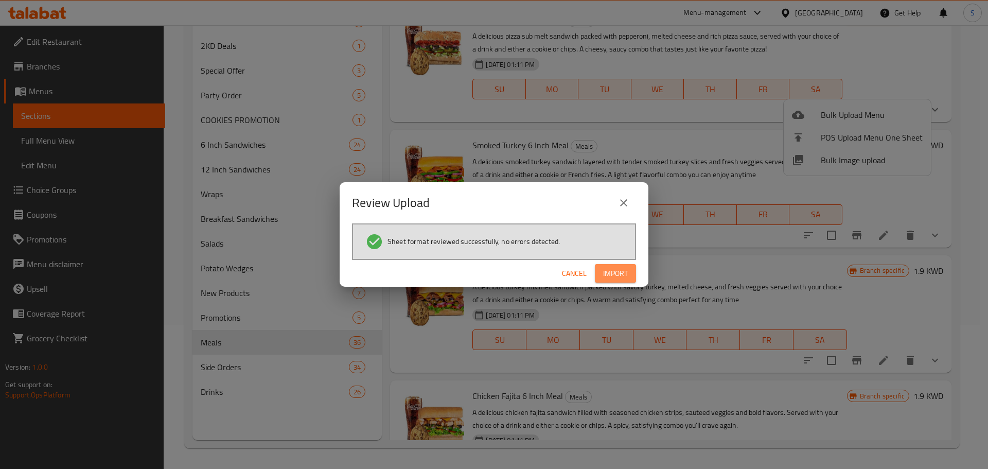
click at [614, 278] on span "Import" at bounding box center [615, 273] width 25 height 13
drag, startPoint x: 614, startPoint y: 278, endPoint x: 559, endPoint y: 227, distance: 75.7
click at [559, 227] on div "Sheet format reviewed successfully, no errors detected." at bounding box center [494, 241] width 284 height 37
click at [597, 270] on button "Import" at bounding box center [615, 273] width 41 height 19
click at [606, 267] on span "Import" at bounding box center [615, 273] width 25 height 13
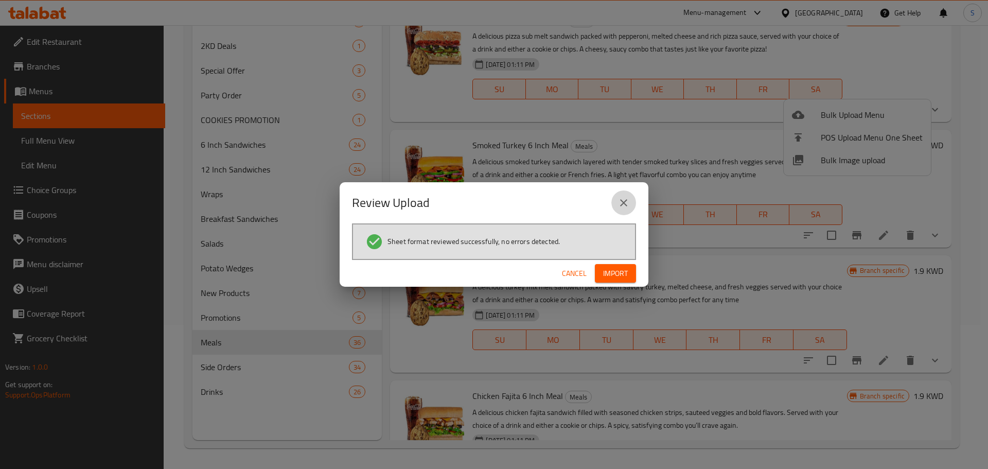
click at [625, 207] on icon "close" at bounding box center [623, 203] width 12 height 12
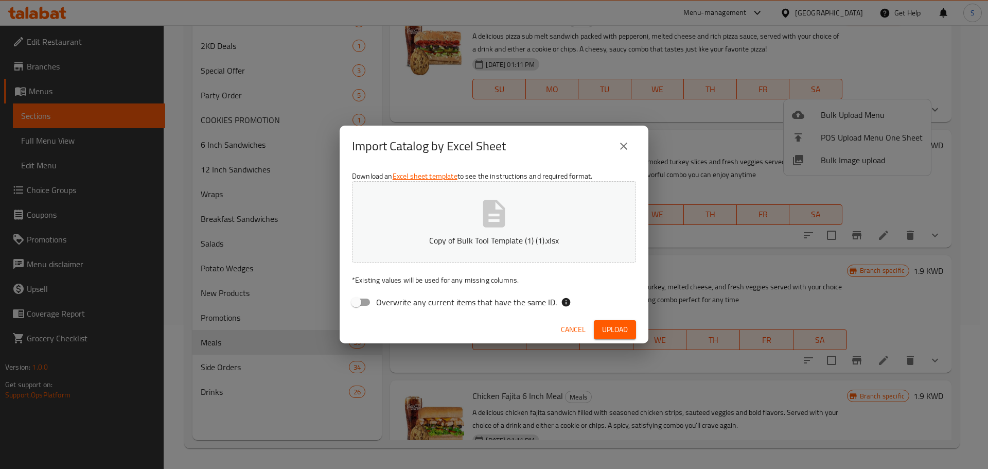
click at [525, 231] on button "Copy of Bulk Tool Template (1) (1).xlsx" at bounding box center [494, 221] width 284 height 81
click at [622, 327] on span "Upload" at bounding box center [615, 329] width 26 height 13
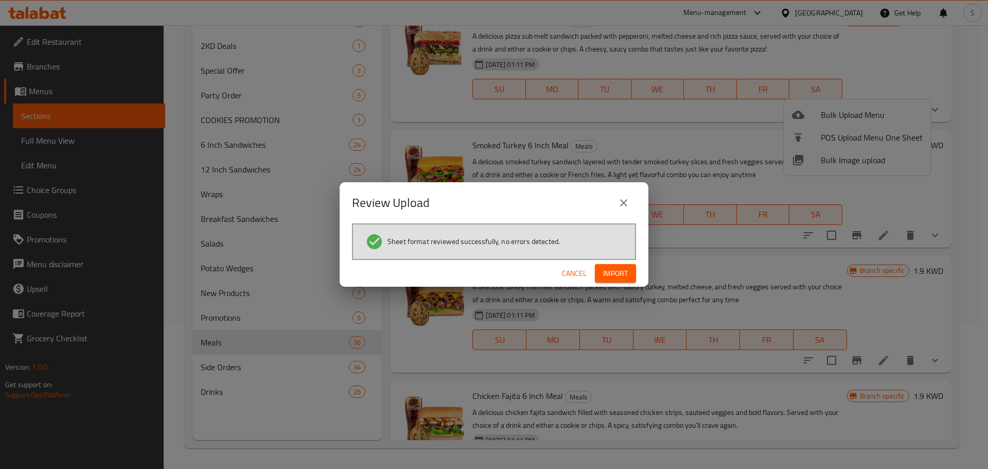
click at [621, 277] on span "Import" at bounding box center [615, 273] width 25 height 13
